Goal: Task Accomplishment & Management: Manage account settings

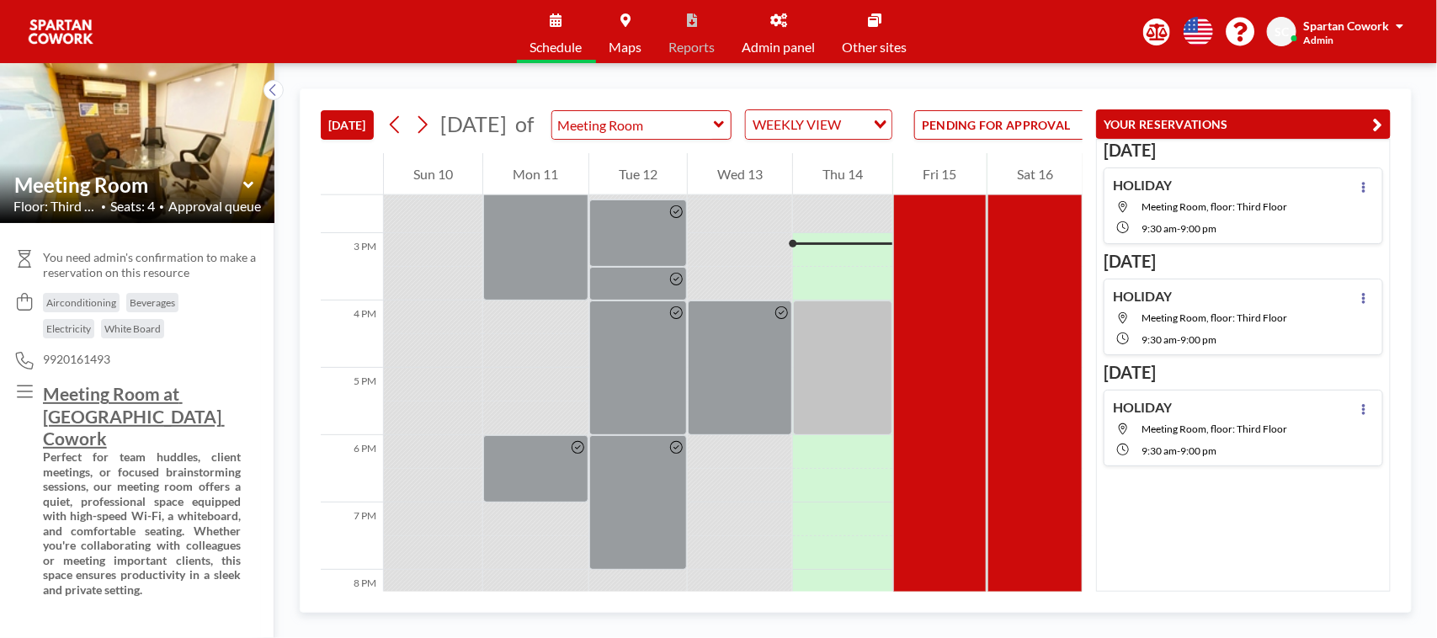
scroll to position [977, 0]
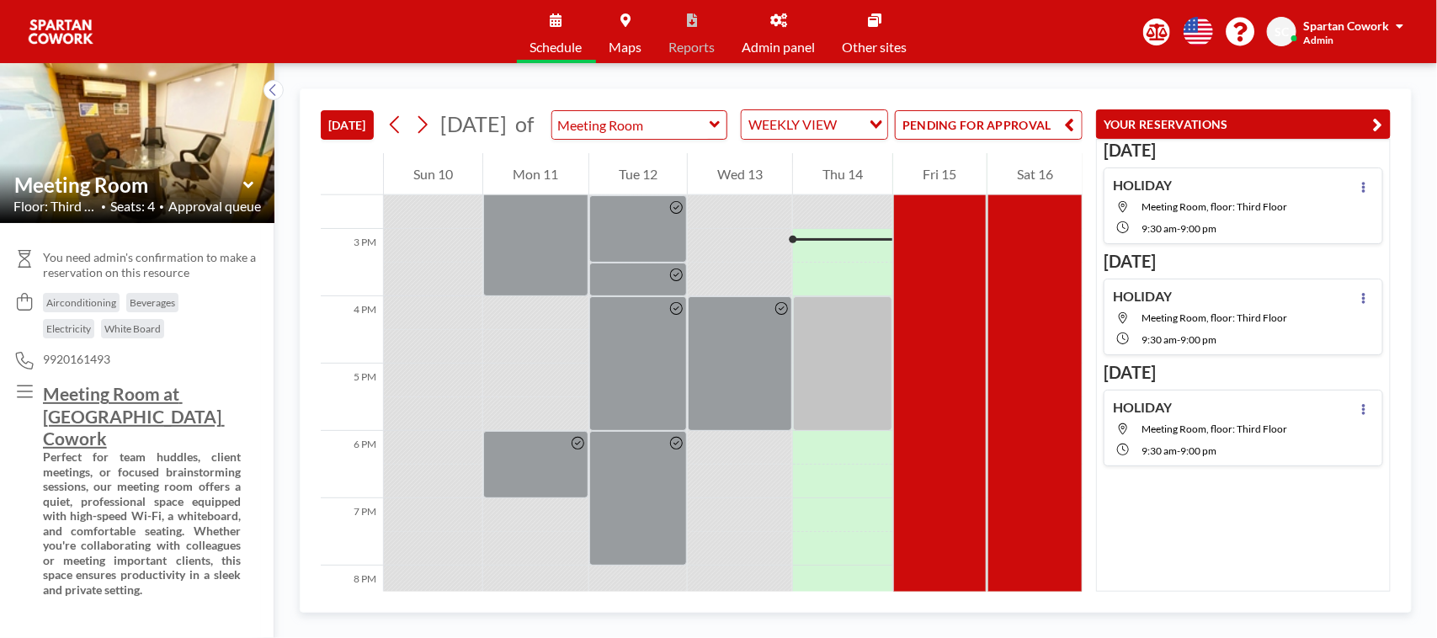
click at [779, 14] on link "Admin panel" at bounding box center [779, 31] width 100 height 63
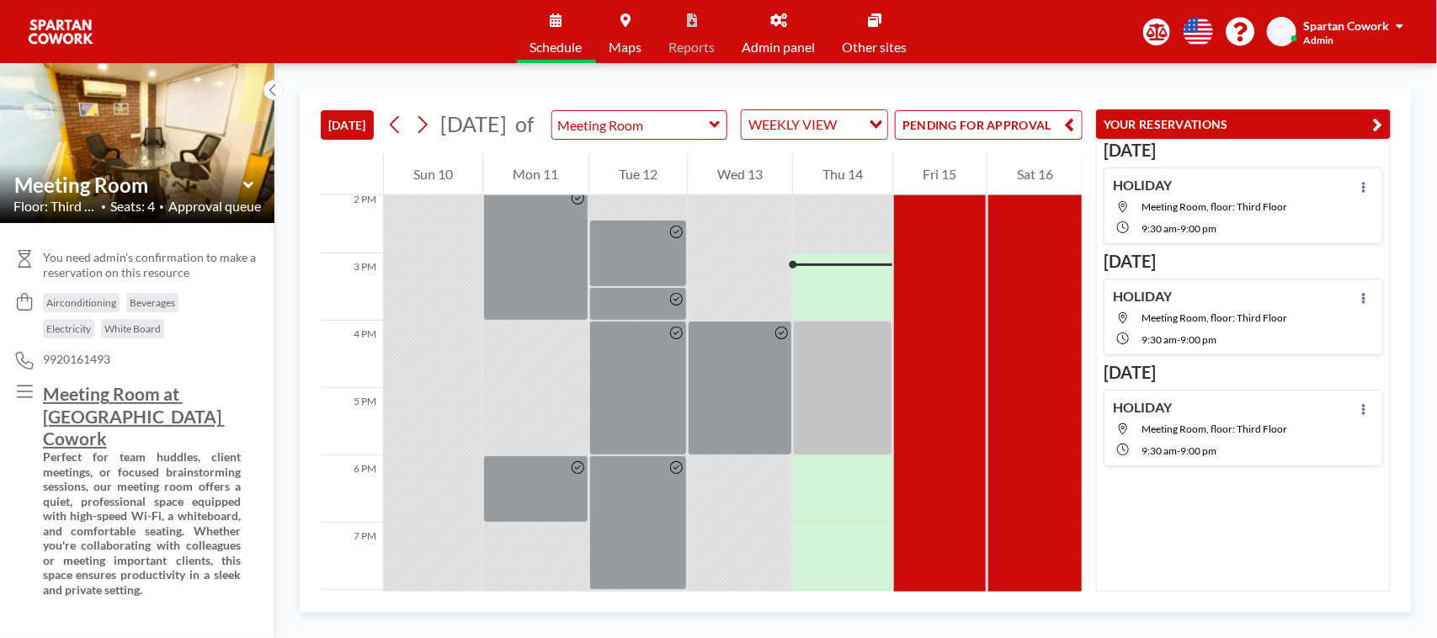
scroll to position [977, 0]
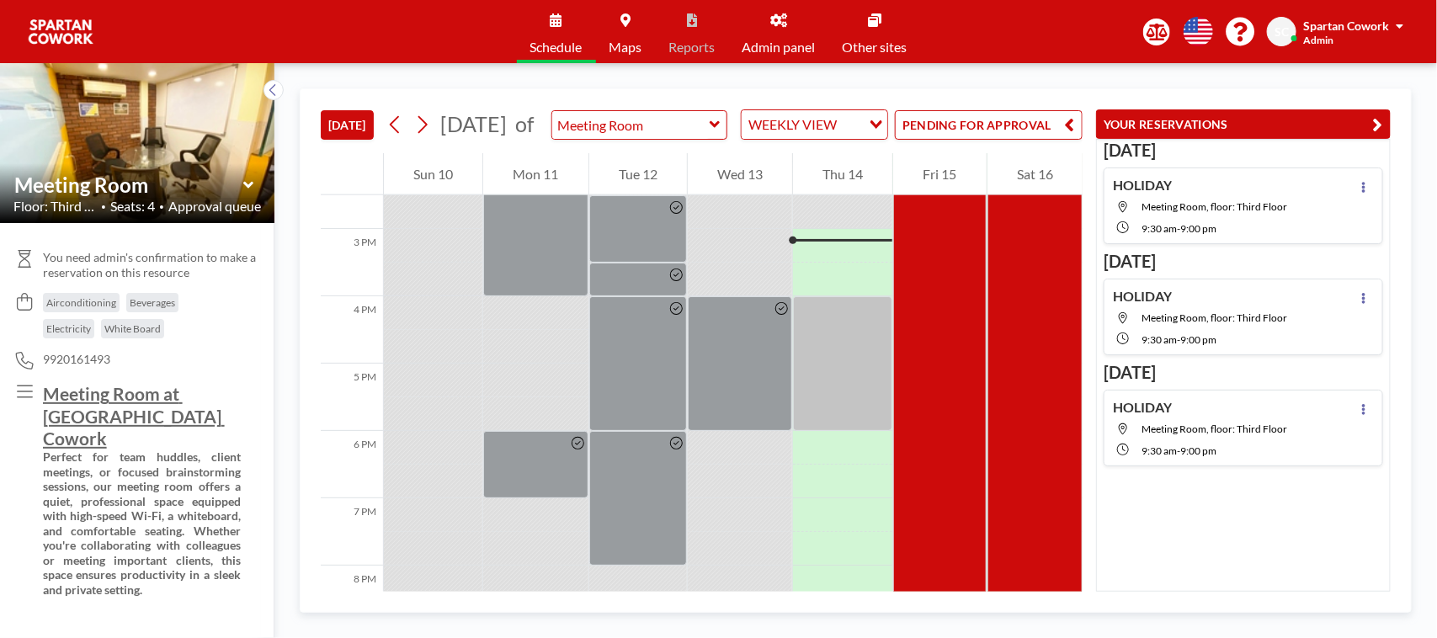
click at [1063, 140] on button "PENDING FOR APPROVAL" at bounding box center [989, 124] width 188 height 29
